Goal: Task Accomplishment & Management: Complete application form

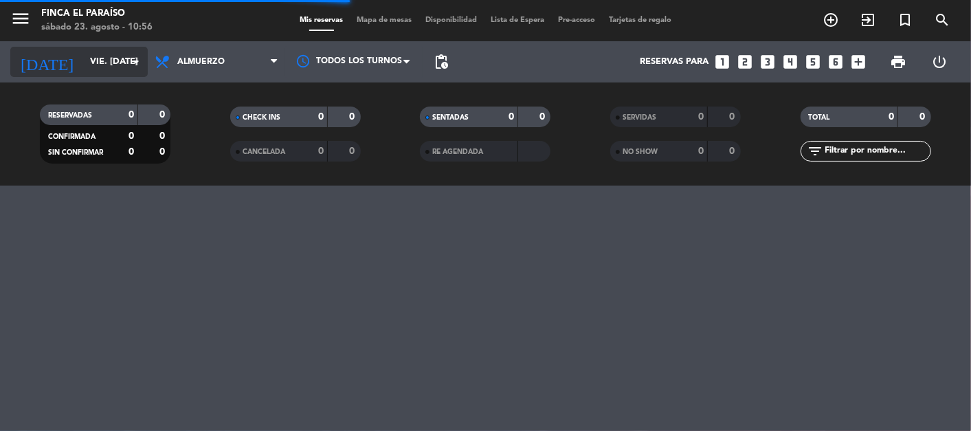
click at [124, 65] on input "vie. [DATE]" at bounding box center [142, 61] width 118 height 25
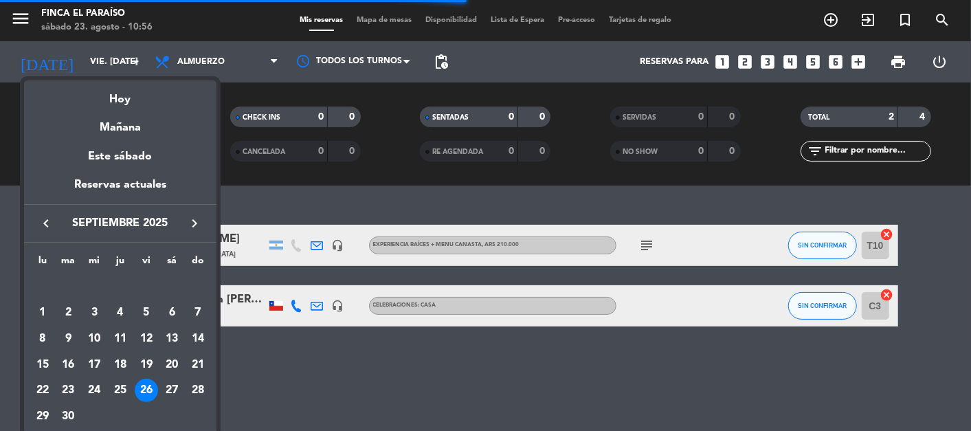
click at [188, 216] on icon "keyboard_arrow_right" at bounding box center [194, 223] width 16 height 16
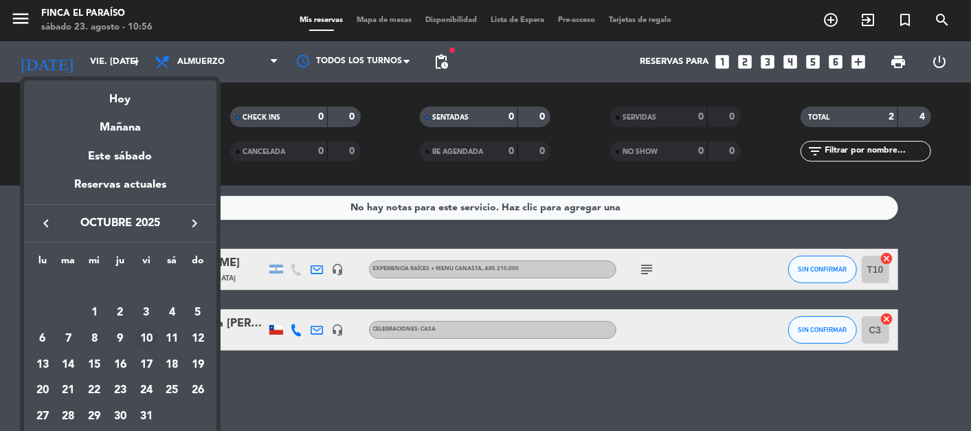
click at [149, 337] on div "10" at bounding box center [146, 338] width 23 height 23
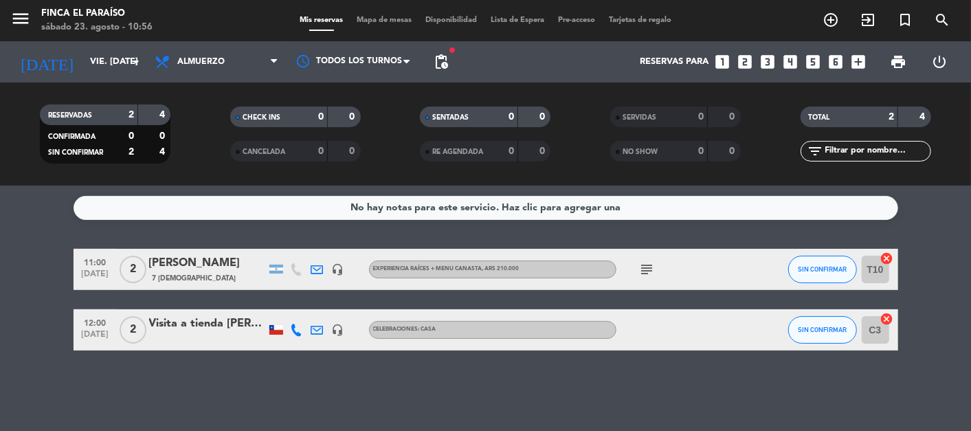
type input "vie. [DATE]"
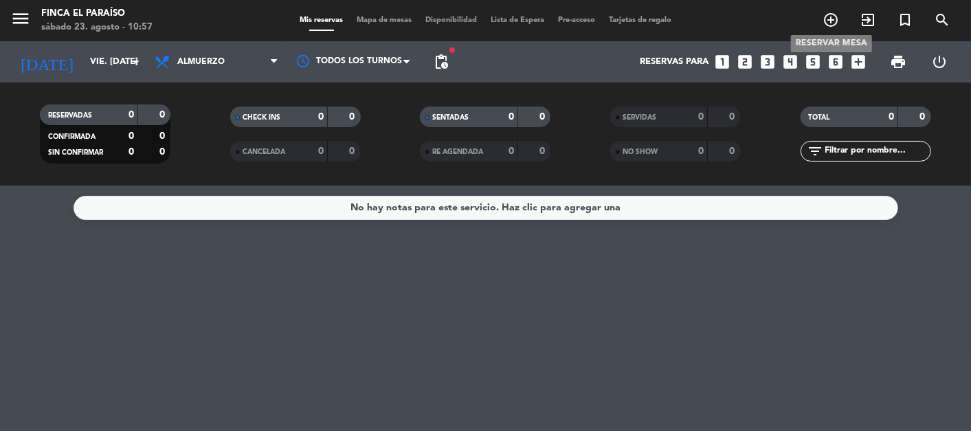
click at [831, 23] on icon "add_circle_outline" at bounding box center [831, 20] width 16 height 16
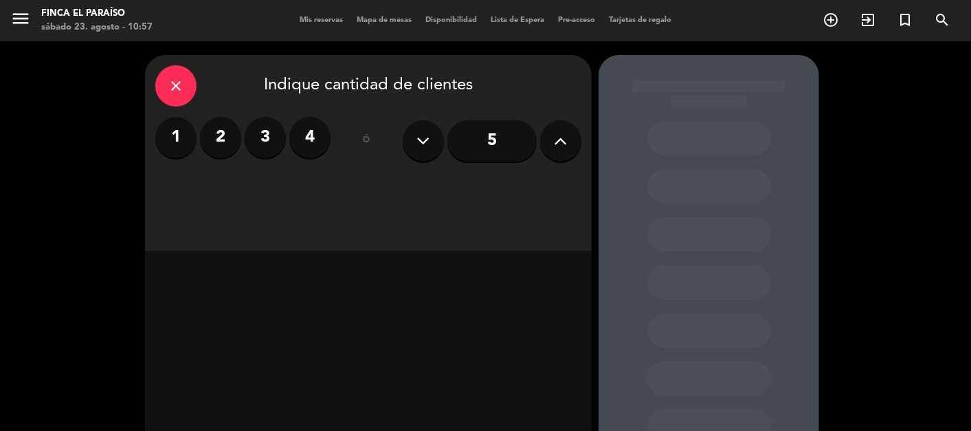
click at [485, 145] on input "5" at bounding box center [491, 140] width 89 height 41
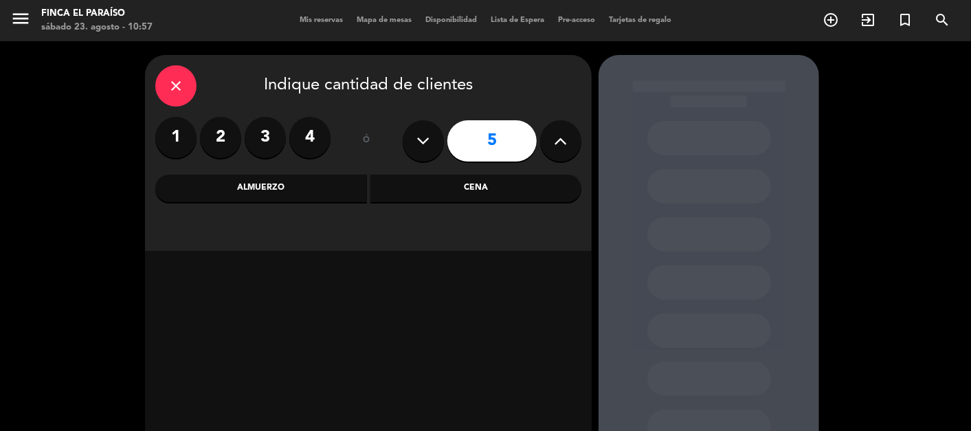
click at [540, 135] on div "5" at bounding box center [492, 141] width 179 height 48
click at [550, 136] on button at bounding box center [560, 140] width 41 height 41
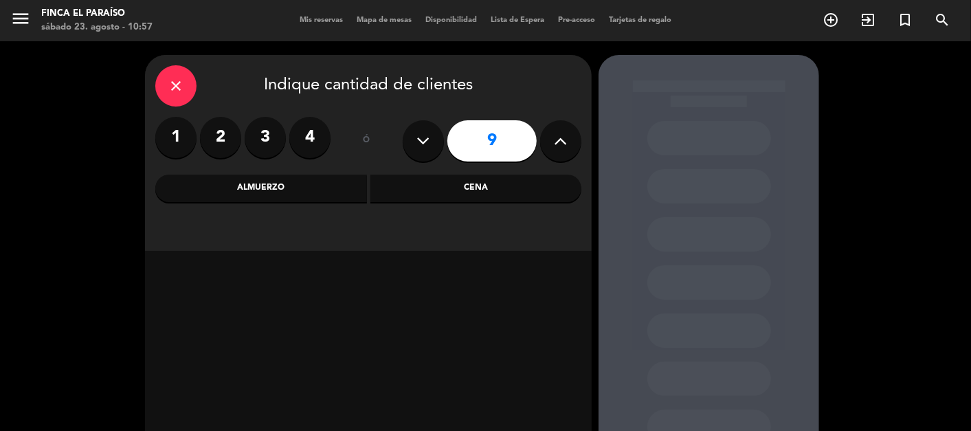
click at [550, 136] on button at bounding box center [560, 140] width 41 height 41
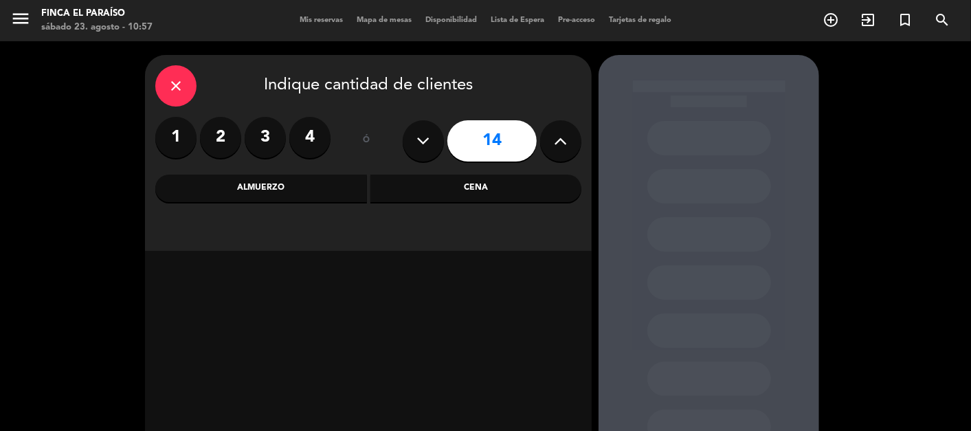
click at [550, 136] on button at bounding box center [560, 140] width 41 height 41
type input "16"
click at [267, 193] on div "Almuerzo" at bounding box center [261, 188] width 212 height 27
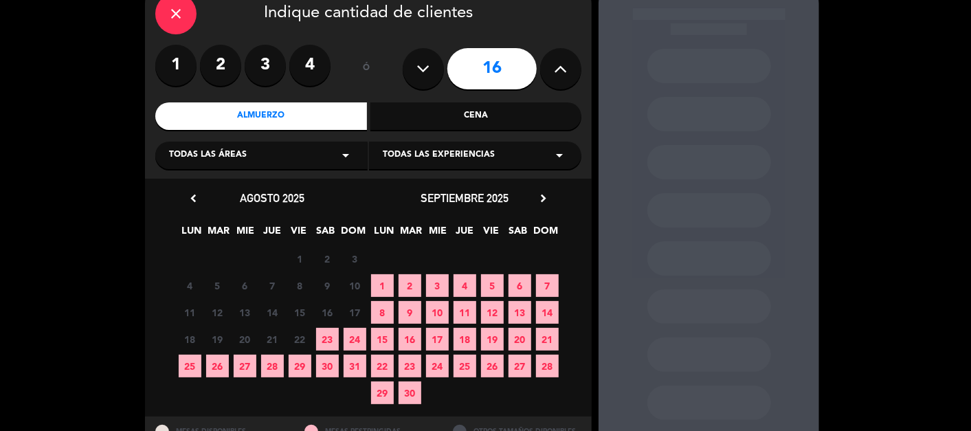
scroll to position [73, 0]
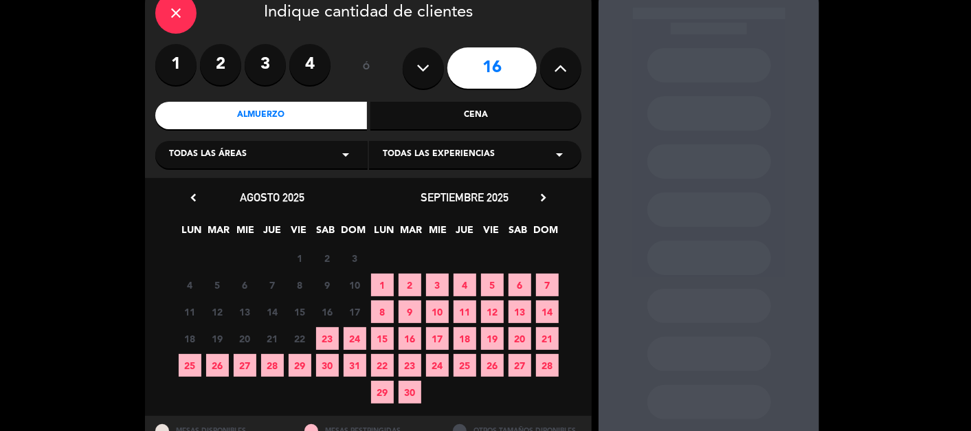
click at [542, 197] on icon "chevron_right" at bounding box center [543, 197] width 14 height 14
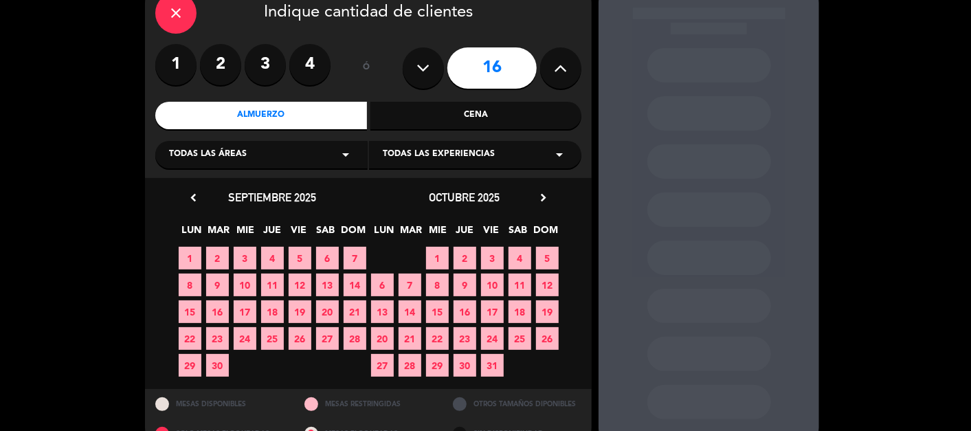
click at [493, 280] on span "10" at bounding box center [492, 285] width 23 height 23
